Goal: Task Accomplishment & Management: Use online tool/utility

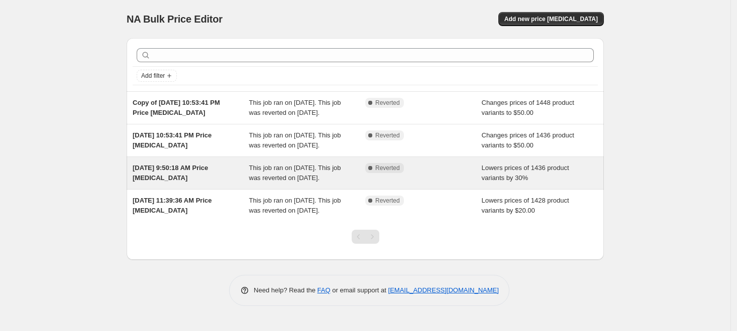
click at [438, 167] on div "Complete Reverted" at bounding box center [415, 168] width 101 height 10
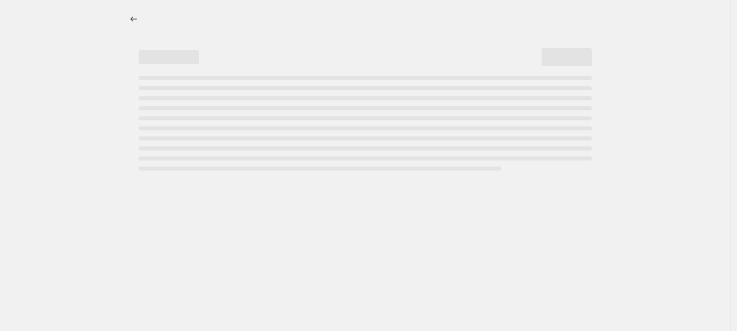
select select "percentage"
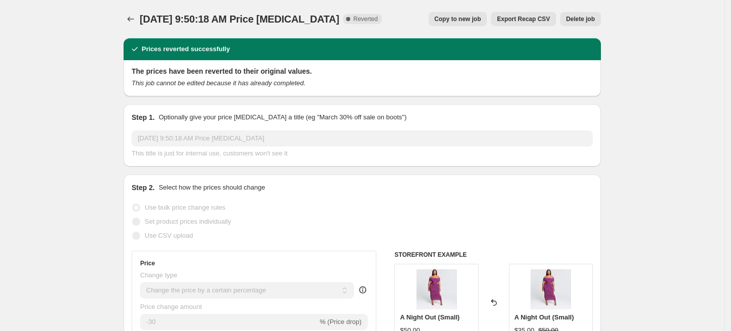
click at [460, 21] on span "Copy to new job" at bounding box center [457, 19] width 47 height 8
select select "percentage"
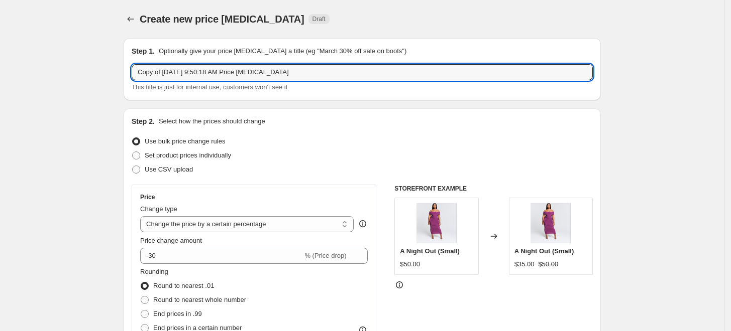
drag, startPoint x: 314, startPoint y: 68, endPoint x: 33, endPoint y: 67, distance: 280.7
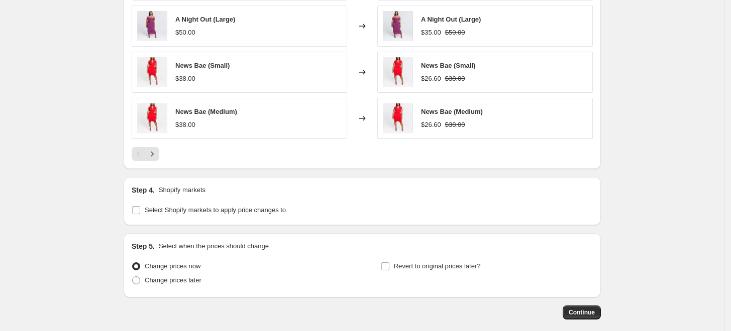
scroll to position [680, 0]
type input "30% off Labor Day Sale"
click at [387, 263] on input "Revert to original prices later?" at bounding box center [385, 266] width 8 height 8
checkbox input "true"
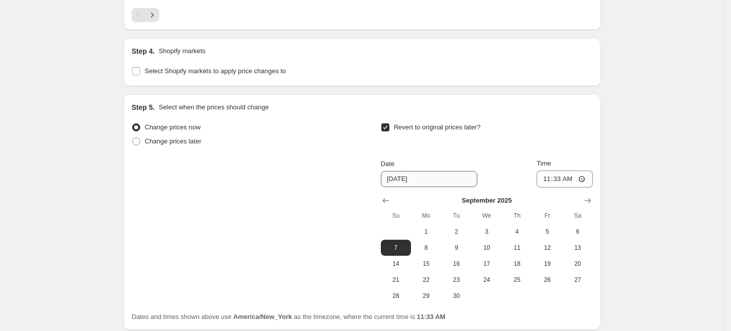
scroll to position [820, 0]
click at [454, 231] on span "2" at bounding box center [456, 230] width 22 height 8
type input "9/2/2025"
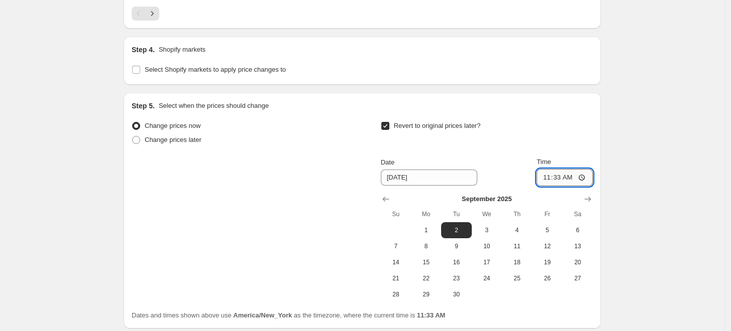
click at [565, 179] on input "11:33" at bounding box center [564, 177] width 56 height 17
click at [558, 175] on input "23:33" at bounding box center [564, 177] width 56 height 17
type input "23:59"
click at [575, 140] on div "Revert to original prices later?" at bounding box center [487, 134] width 212 height 30
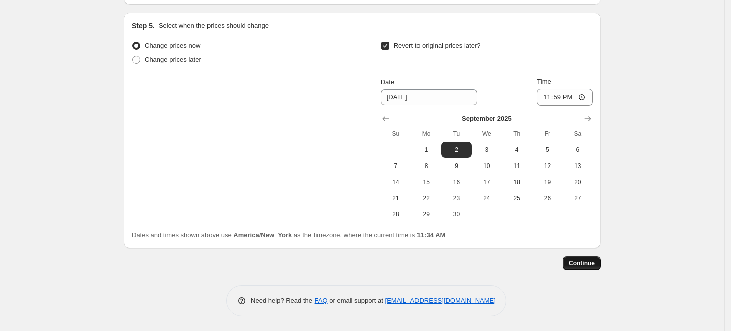
click at [593, 260] on span "Continue" at bounding box center [582, 264] width 26 height 8
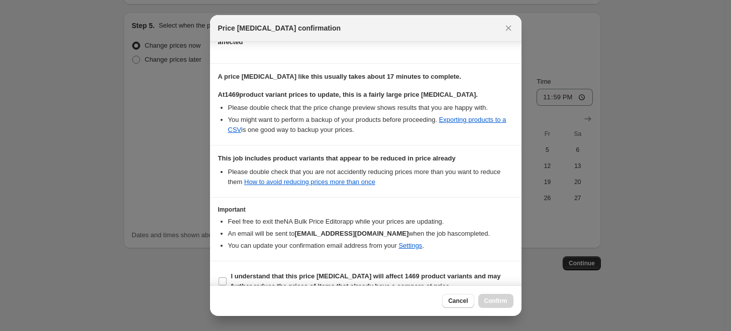
scroll to position [156, 0]
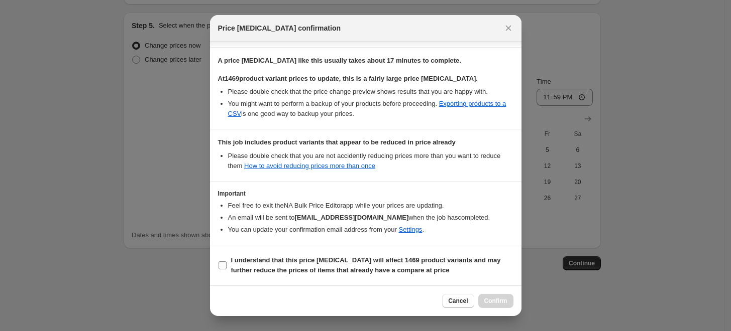
click at [219, 265] on input "I understand that this price change job will affect 1469 product variants and m…" at bounding box center [222, 266] width 8 height 8
checkbox input "true"
click at [492, 303] on span "Confirm" at bounding box center [495, 301] width 23 height 8
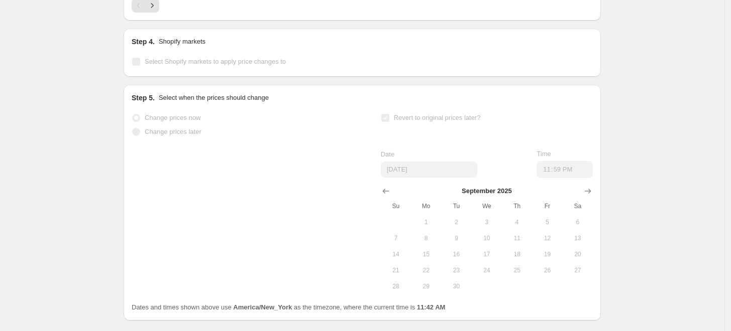
scroll to position [926, 0]
